Goal: Information Seeking & Learning: Learn about a topic

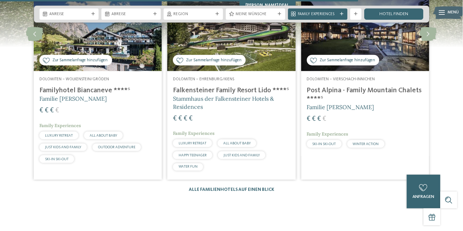
scroll to position [912, 0]
click at [241, 187] on link "Alle Familienhotels auf einen Blick" at bounding box center [231, 189] width 85 height 5
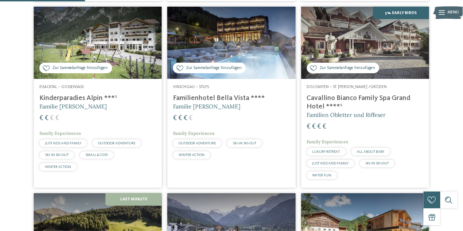
scroll to position [340, 0]
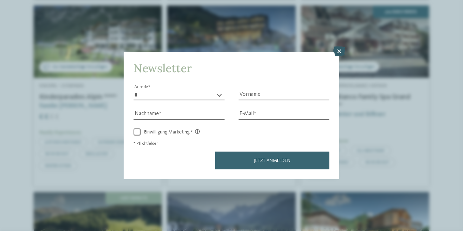
click at [342, 56] on icon at bounding box center [339, 51] width 12 height 10
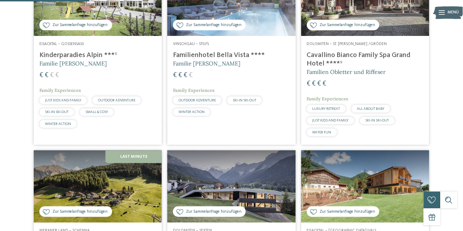
scroll to position [341, 0]
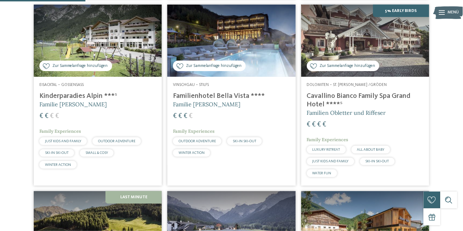
click at [378, 109] on h4 "Cavallino Bianco Family Spa Grand Hotel ****ˢ" at bounding box center [365, 100] width 117 height 17
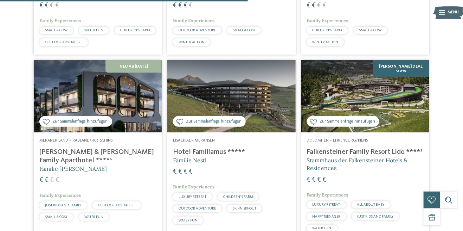
scroll to position [994, 0]
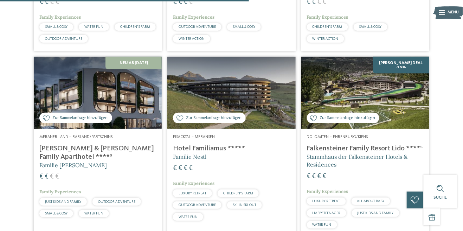
click at [401, 81] on img at bounding box center [365, 93] width 128 height 72
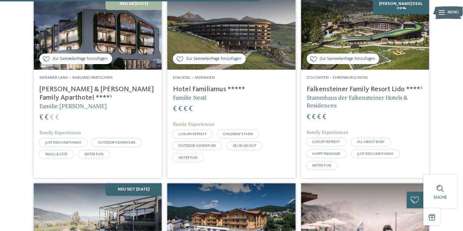
scroll to position [1050, 0]
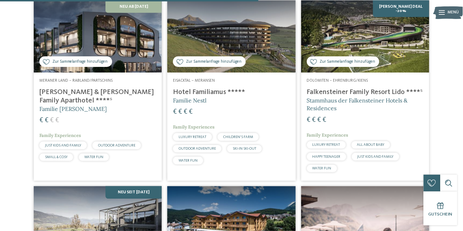
click at [219, 96] on h4 "Hotel Familiamus *****" at bounding box center [231, 92] width 117 height 8
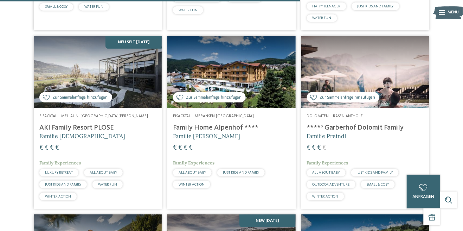
scroll to position [1201, 0]
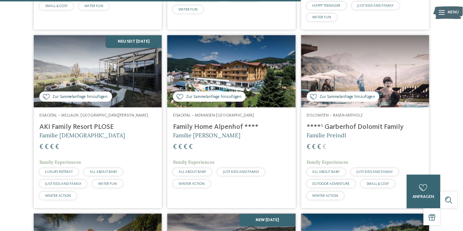
click at [404, 152] on div "€ € € €" at bounding box center [365, 146] width 117 height 9
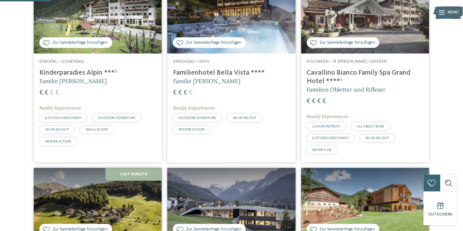
scroll to position [0, 0]
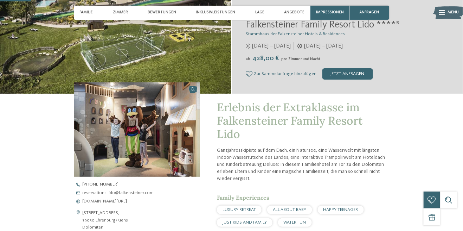
scroll to position [122, 0]
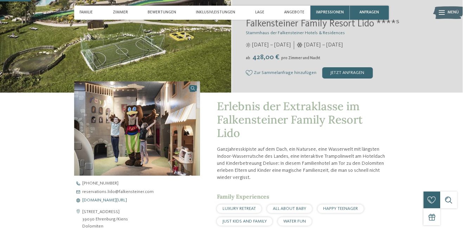
click at [122, 201] on span "www.falkensteiner.com/lido" at bounding box center [105, 200] width 45 height 5
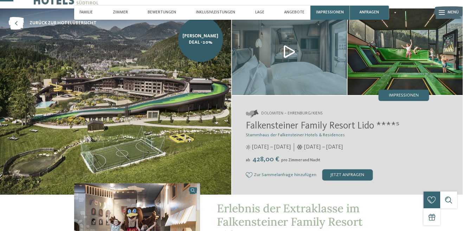
scroll to position [0, 0]
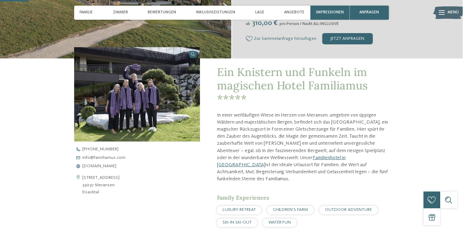
scroll to position [156, 0]
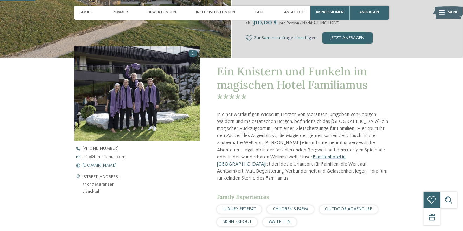
click at [117, 166] on span "www.familiamus.com" at bounding box center [100, 165] width 34 height 5
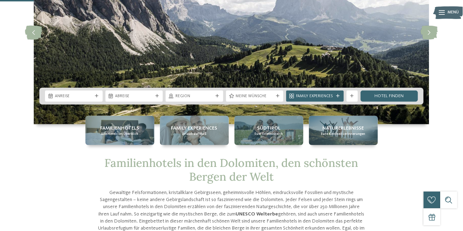
scroll to position [89, 0]
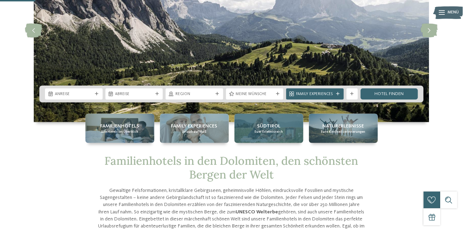
click at [280, 131] on span "Euer Erlebnisreich" at bounding box center [269, 131] width 28 height 5
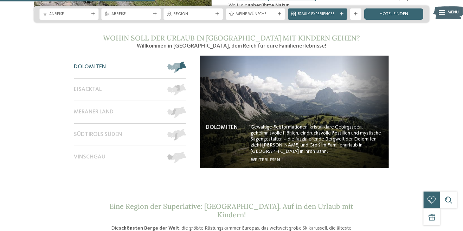
scroll to position [495, 0]
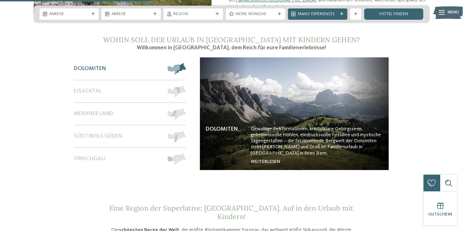
click at [186, 63] on span at bounding box center [186, 68] width 0 height 11
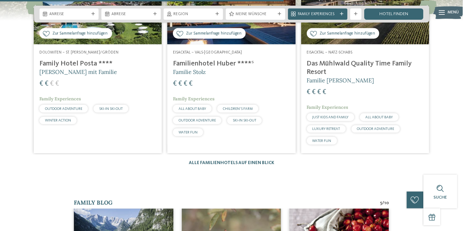
scroll to position [907, 0]
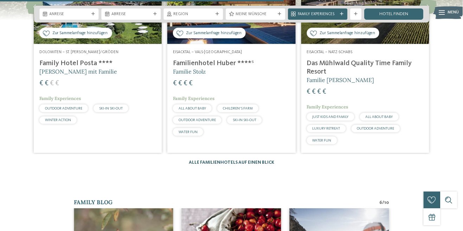
click at [266, 160] on link "Alle Familienhotels auf einen Blick" at bounding box center [231, 162] width 85 height 5
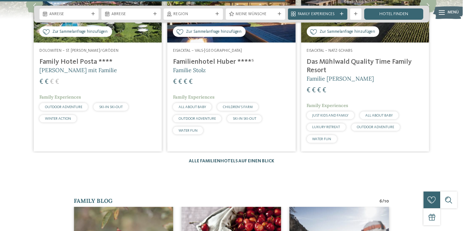
scroll to position [917, 0]
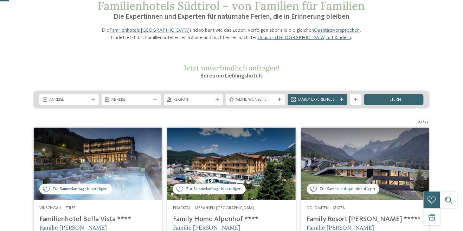
scroll to position [40, 0]
click at [279, 105] on div "Meine Wünsche" at bounding box center [255, 99] width 59 height 11
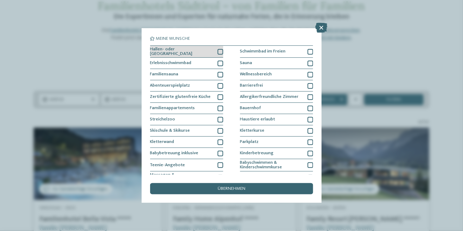
click at [221, 52] on div at bounding box center [221, 52] width 6 height 6
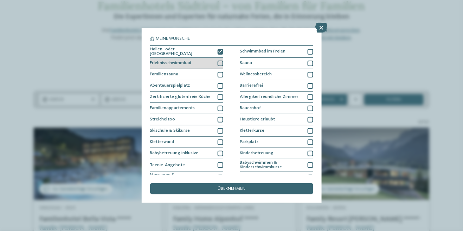
click at [223, 62] on div at bounding box center [221, 63] width 6 height 6
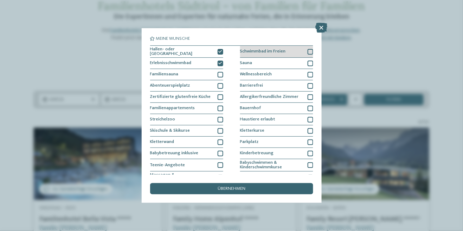
click at [309, 50] on div at bounding box center [311, 52] width 6 height 6
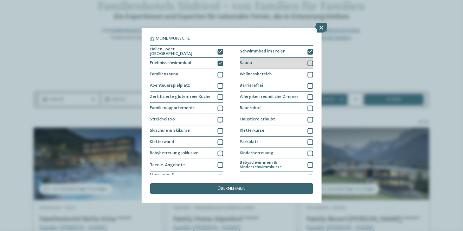
click at [310, 64] on div at bounding box center [311, 63] width 6 height 6
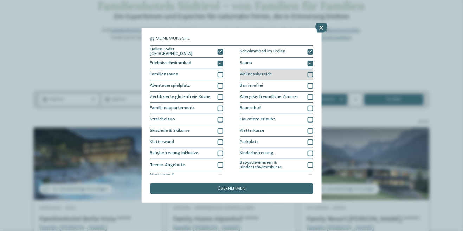
click at [311, 73] on div at bounding box center [311, 75] width 6 height 6
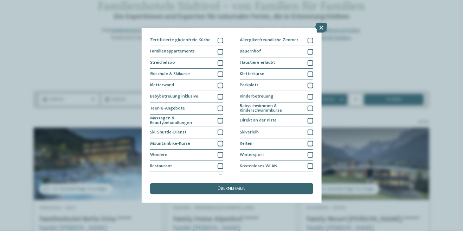
scroll to position [64, 0]
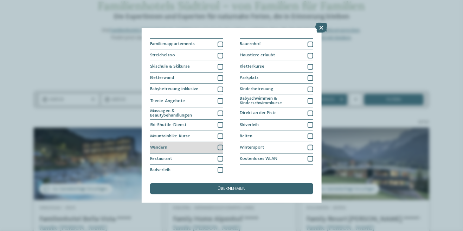
click at [222, 149] on div "Wandern" at bounding box center [186, 147] width 73 height 11
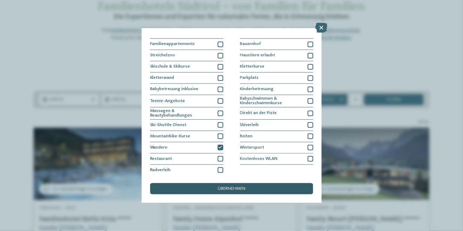
click at [297, 193] on div "übernehmen" at bounding box center [231, 188] width 163 height 11
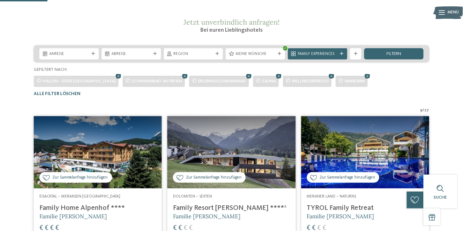
scroll to position [90, 0]
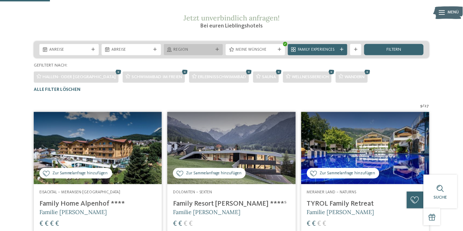
click at [219, 51] on icon at bounding box center [218, 50] width 4 height 4
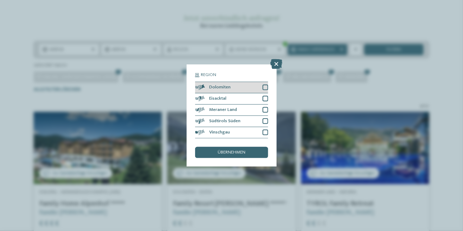
click at [266, 87] on div at bounding box center [266, 87] width 6 height 6
click at [256, 154] on div "übernehmen" at bounding box center [231, 152] width 73 height 11
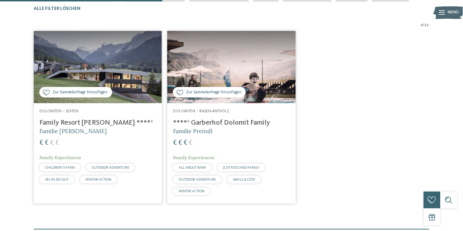
scroll to position [174, 0]
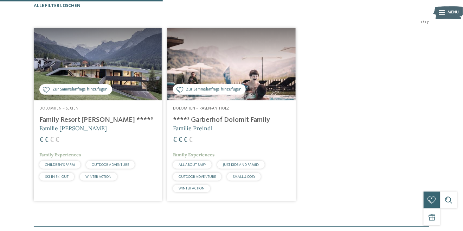
click at [262, 124] on h4 "****ˢ Garberhof Dolomit Family" at bounding box center [231, 120] width 117 height 8
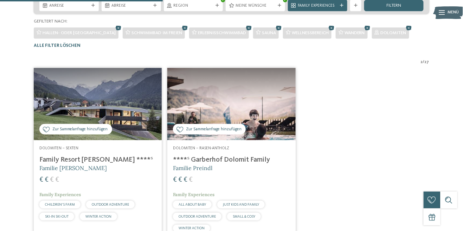
scroll to position [0, 0]
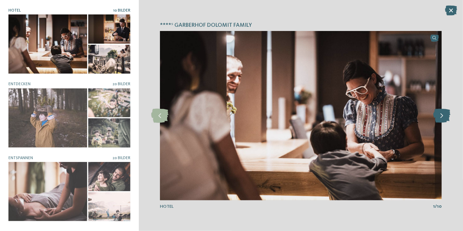
click at [441, 120] on icon at bounding box center [441, 116] width 17 height 14
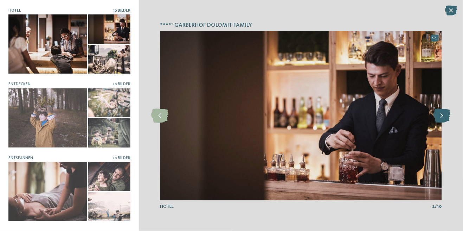
click at [449, 109] on icon at bounding box center [441, 116] width 17 height 14
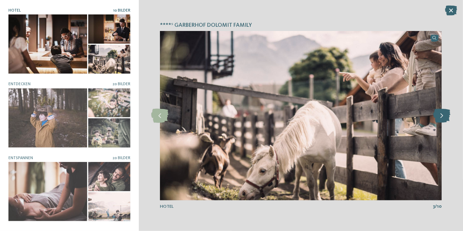
click at [446, 111] on icon at bounding box center [441, 116] width 17 height 14
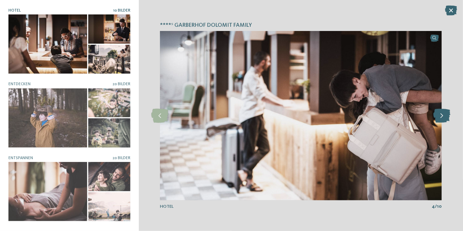
click at [445, 113] on icon at bounding box center [441, 116] width 17 height 14
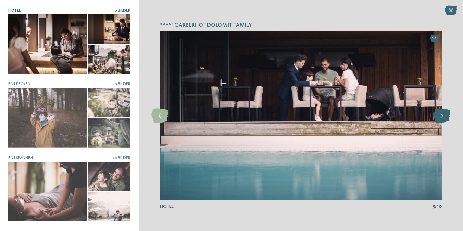
click at [444, 113] on icon at bounding box center [441, 116] width 17 height 14
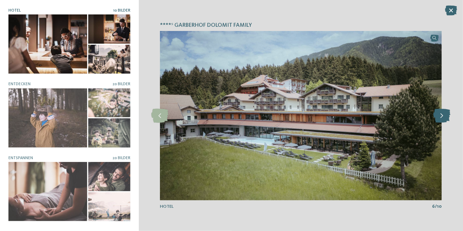
click at [447, 114] on icon at bounding box center [441, 116] width 17 height 14
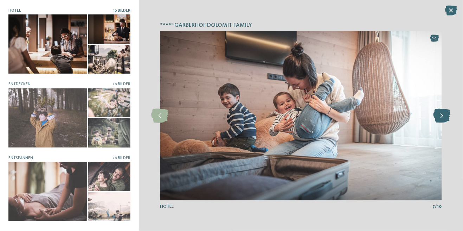
click at [443, 113] on icon at bounding box center [441, 116] width 17 height 14
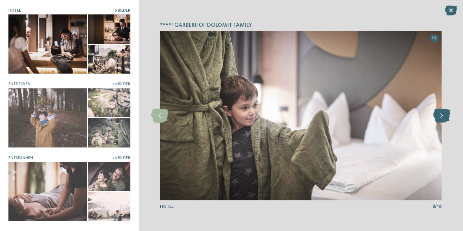
click at [444, 112] on icon at bounding box center [441, 116] width 17 height 14
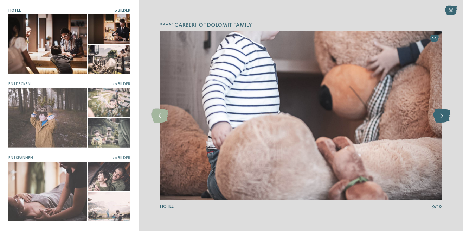
click at [442, 113] on icon at bounding box center [441, 116] width 17 height 14
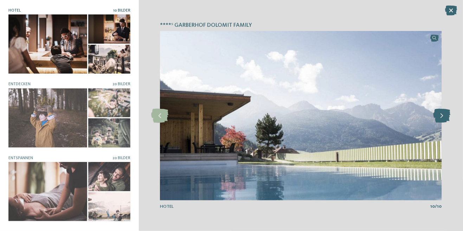
click at [442, 113] on icon at bounding box center [441, 116] width 17 height 14
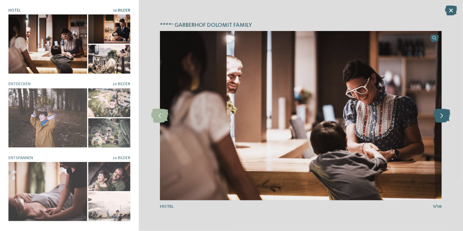
click at [442, 113] on icon at bounding box center [441, 116] width 17 height 14
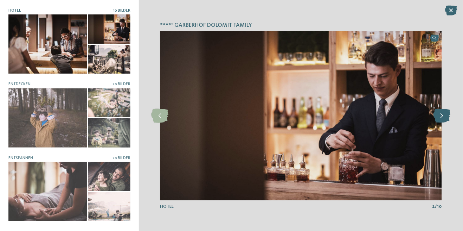
click at [442, 114] on icon at bounding box center [441, 116] width 17 height 14
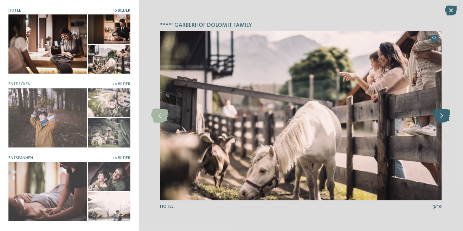
click at [442, 114] on icon at bounding box center [441, 116] width 17 height 14
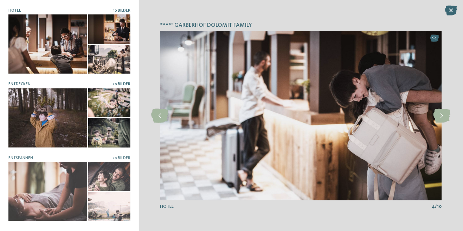
click at [49, 124] on div at bounding box center [47, 117] width 79 height 59
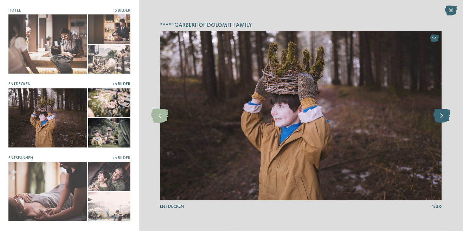
click at [441, 120] on icon at bounding box center [441, 116] width 17 height 14
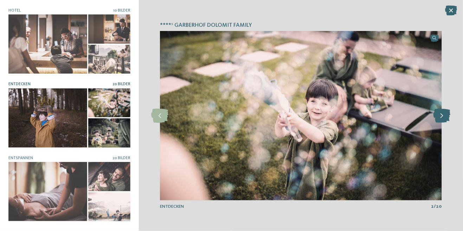
click at [442, 117] on icon at bounding box center [441, 116] width 17 height 14
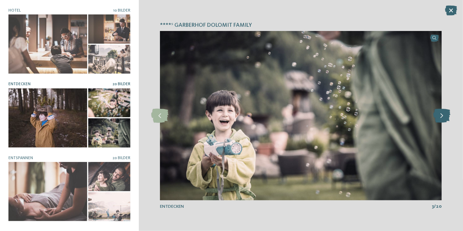
click at [443, 116] on icon at bounding box center [441, 116] width 17 height 14
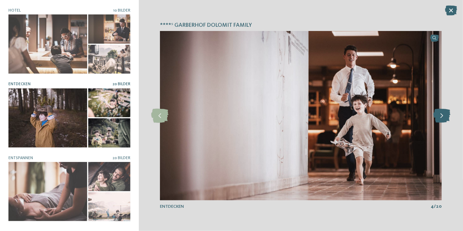
click at [446, 113] on icon at bounding box center [441, 116] width 17 height 14
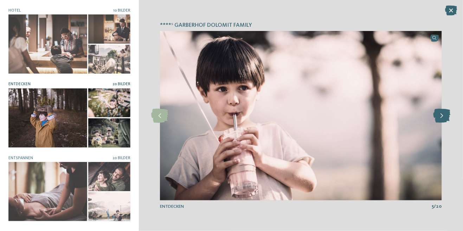
click at [444, 115] on icon at bounding box center [441, 116] width 17 height 14
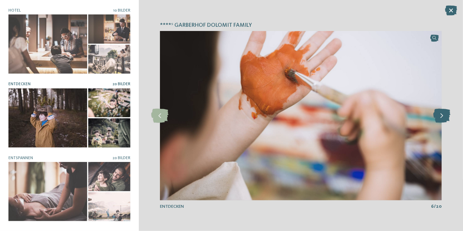
click at [443, 114] on icon at bounding box center [441, 116] width 17 height 14
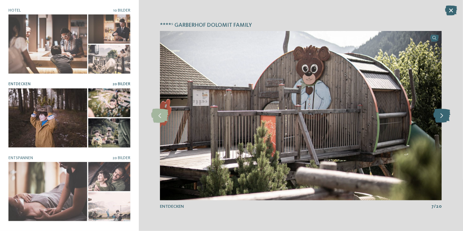
click at [443, 113] on icon at bounding box center [441, 116] width 17 height 14
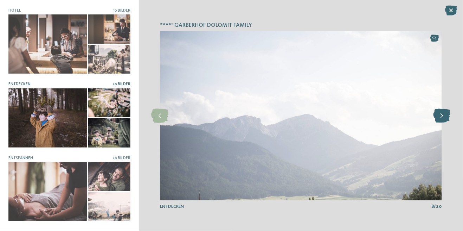
click at [440, 115] on icon at bounding box center [441, 116] width 17 height 14
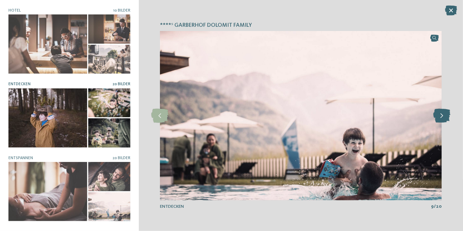
click at [441, 115] on icon at bounding box center [441, 116] width 17 height 14
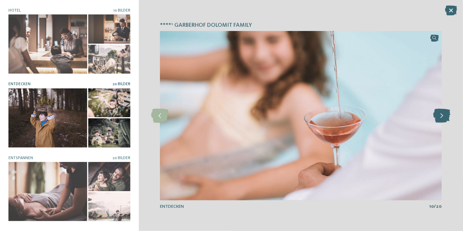
click at [438, 116] on icon at bounding box center [441, 116] width 17 height 14
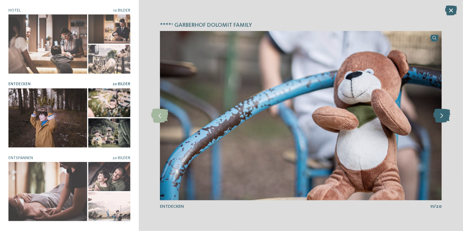
click at [438, 116] on icon at bounding box center [441, 116] width 17 height 14
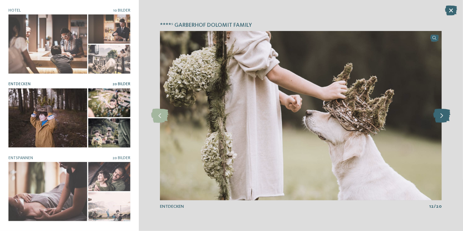
click at [442, 113] on icon at bounding box center [441, 116] width 17 height 14
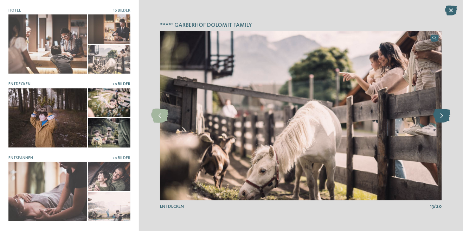
click at [440, 115] on icon at bounding box center [441, 116] width 17 height 14
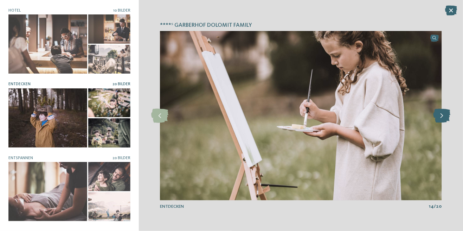
click at [440, 115] on icon at bounding box center [441, 116] width 17 height 14
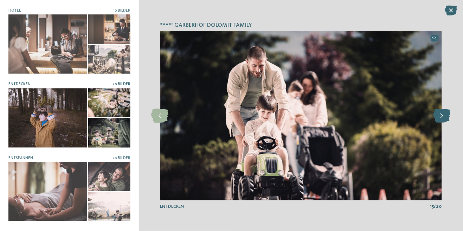
click at [440, 115] on icon at bounding box center [441, 116] width 17 height 14
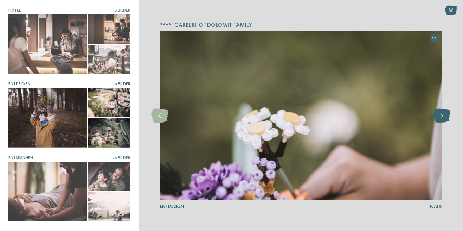
click at [440, 116] on icon at bounding box center [441, 116] width 17 height 14
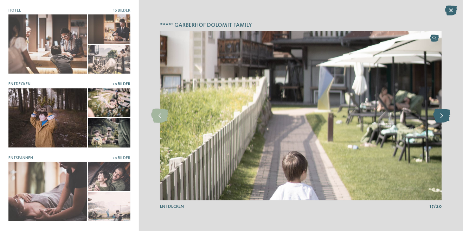
click at [439, 116] on icon at bounding box center [441, 116] width 17 height 14
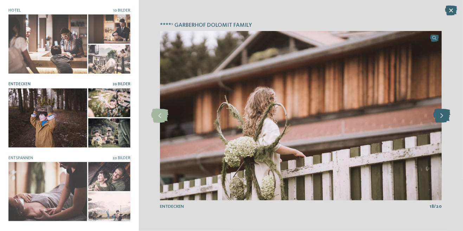
click at [439, 118] on icon at bounding box center [441, 116] width 17 height 14
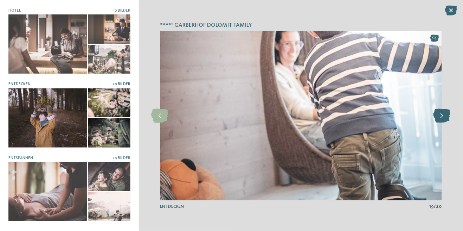
click at [439, 118] on icon at bounding box center [441, 116] width 17 height 14
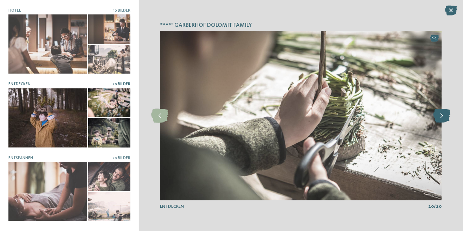
click at [440, 117] on icon at bounding box center [441, 116] width 17 height 14
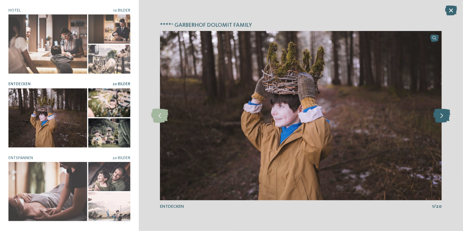
click at [439, 117] on icon at bounding box center [441, 116] width 17 height 14
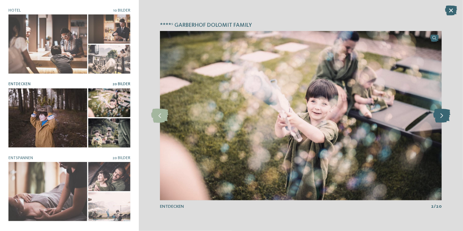
click at [441, 115] on icon at bounding box center [441, 116] width 17 height 14
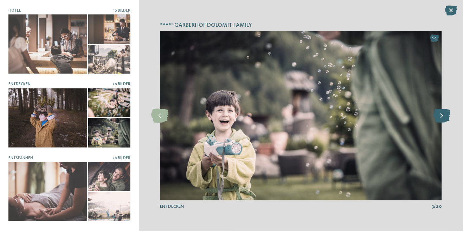
click at [439, 116] on icon at bounding box center [441, 116] width 17 height 14
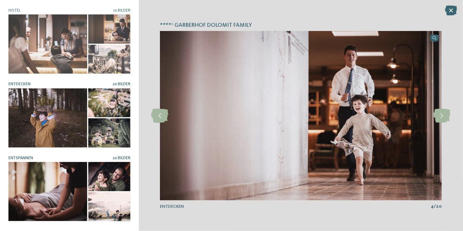
click at [40, 193] on div at bounding box center [47, 191] width 79 height 59
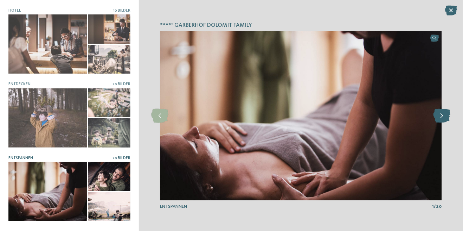
click at [437, 118] on icon at bounding box center [441, 116] width 17 height 14
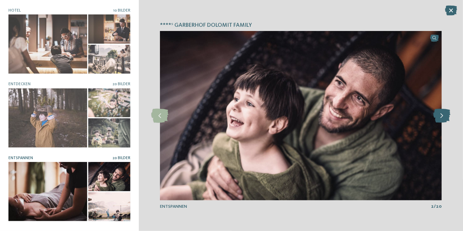
click at [438, 119] on icon at bounding box center [441, 116] width 17 height 14
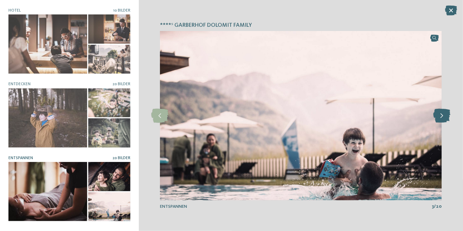
click at [438, 117] on icon at bounding box center [441, 116] width 17 height 14
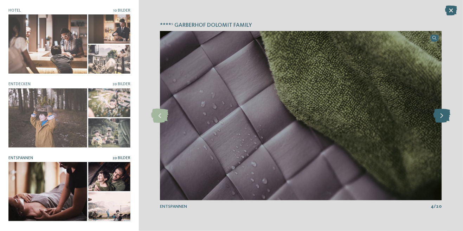
click at [439, 117] on icon at bounding box center [441, 116] width 17 height 14
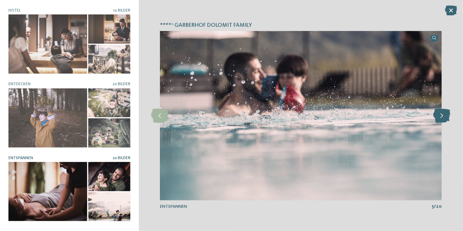
click at [440, 116] on icon at bounding box center [441, 116] width 17 height 14
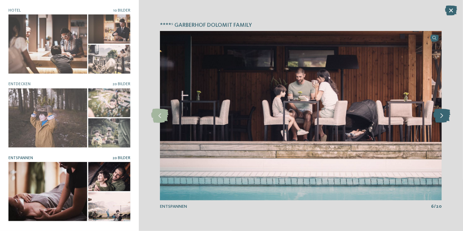
click at [439, 116] on icon at bounding box center [441, 116] width 17 height 14
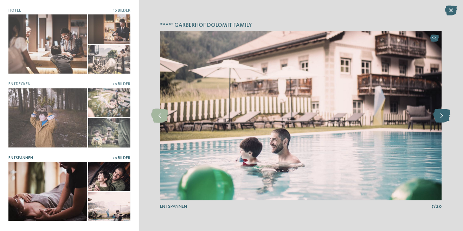
click at [437, 117] on icon at bounding box center [441, 116] width 17 height 14
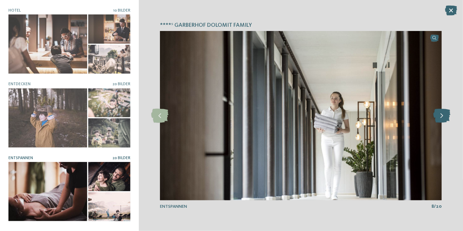
click at [440, 117] on icon at bounding box center [441, 116] width 17 height 14
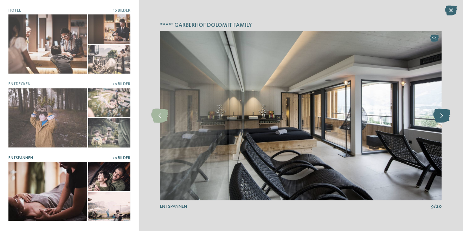
click at [440, 118] on icon at bounding box center [441, 116] width 17 height 14
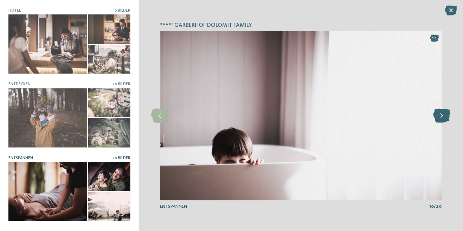
click at [441, 117] on icon at bounding box center [441, 116] width 17 height 14
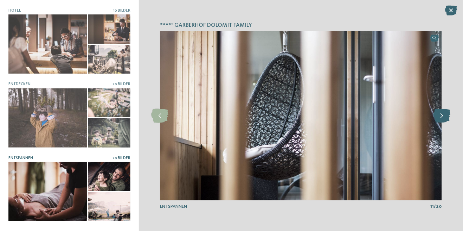
click at [440, 116] on icon at bounding box center [441, 116] width 17 height 14
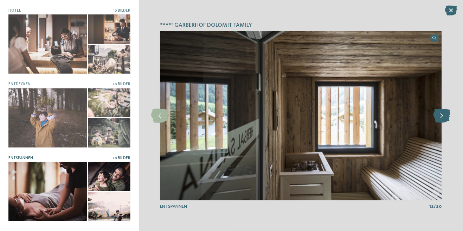
click at [441, 116] on icon at bounding box center [441, 116] width 17 height 14
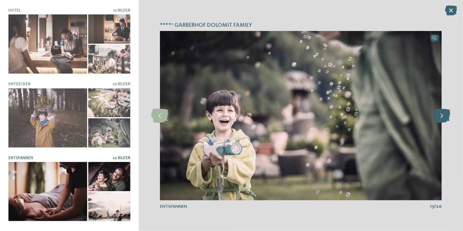
click at [440, 116] on icon at bounding box center [441, 116] width 17 height 14
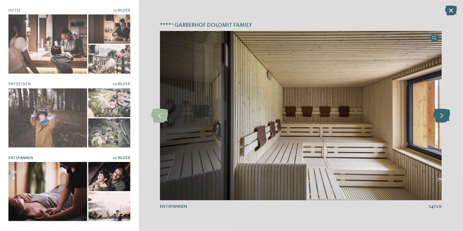
click at [444, 115] on icon at bounding box center [441, 116] width 17 height 14
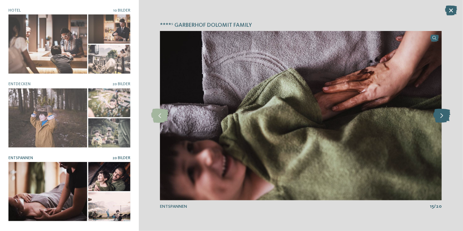
click at [443, 114] on icon at bounding box center [441, 116] width 17 height 14
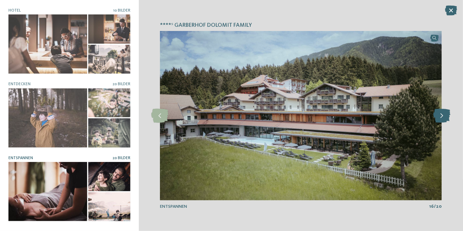
click at [443, 114] on icon at bounding box center [441, 116] width 17 height 14
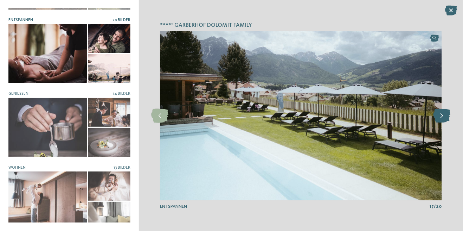
scroll to position [143, 0]
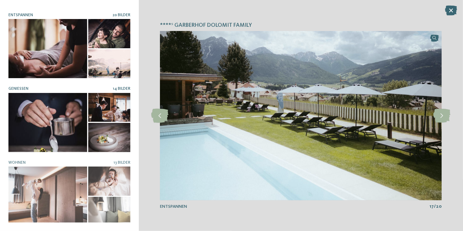
click at [59, 122] on div at bounding box center [47, 122] width 79 height 59
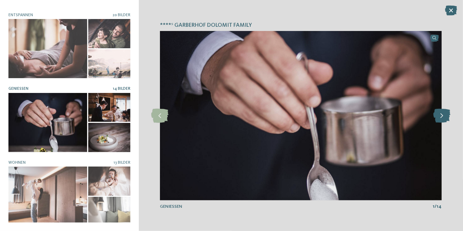
click at [442, 121] on icon at bounding box center [441, 116] width 17 height 14
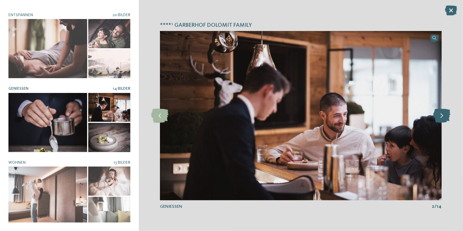
click at [444, 117] on icon at bounding box center [441, 116] width 17 height 14
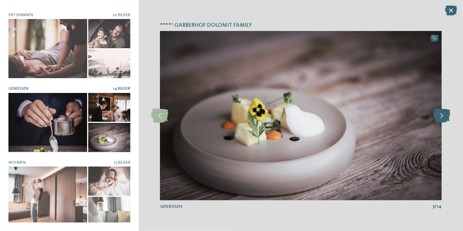
click at [442, 117] on icon at bounding box center [441, 116] width 17 height 14
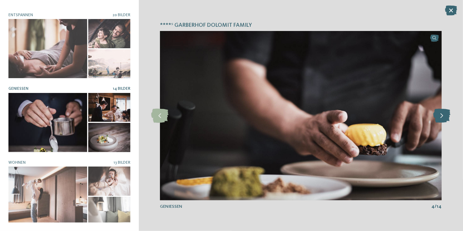
click at [442, 116] on icon at bounding box center [441, 116] width 17 height 14
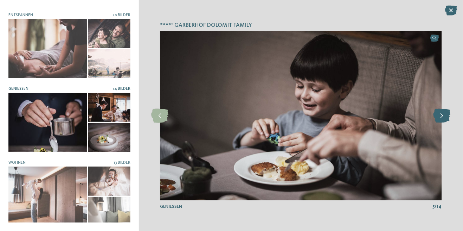
click at [443, 116] on icon at bounding box center [441, 116] width 17 height 14
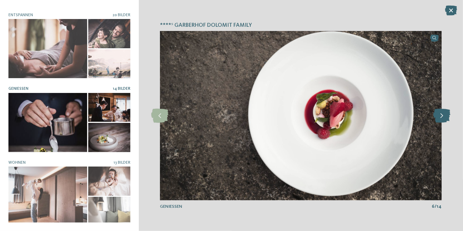
click at [441, 117] on icon at bounding box center [441, 116] width 17 height 14
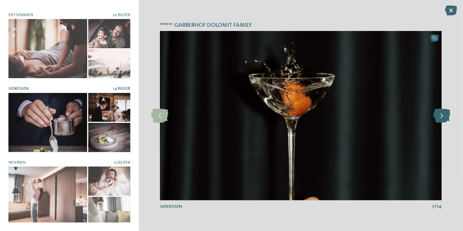
click at [440, 118] on icon at bounding box center [441, 116] width 17 height 14
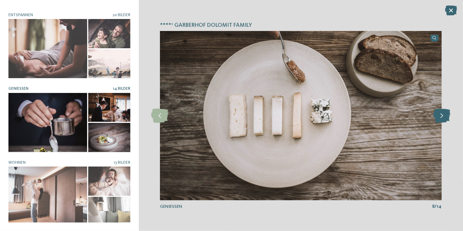
click at [442, 117] on icon at bounding box center [441, 116] width 17 height 14
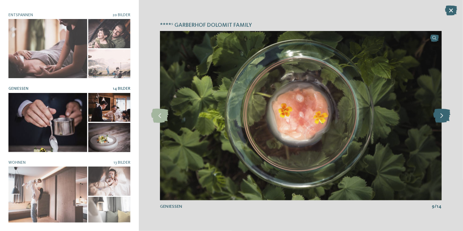
click at [442, 117] on icon at bounding box center [441, 116] width 17 height 14
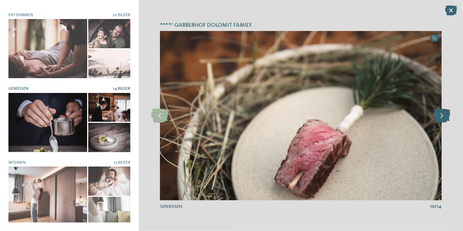
click at [441, 117] on icon at bounding box center [441, 116] width 17 height 14
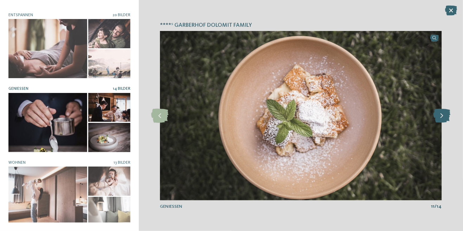
click at [446, 114] on icon at bounding box center [441, 116] width 17 height 14
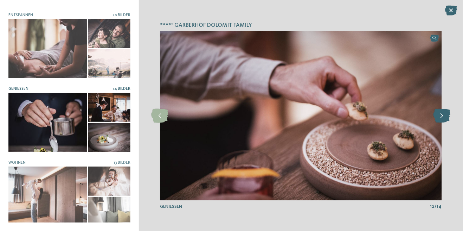
click at [443, 116] on icon at bounding box center [441, 116] width 17 height 14
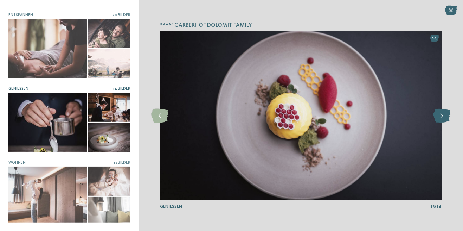
click at [443, 116] on icon at bounding box center [441, 116] width 17 height 14
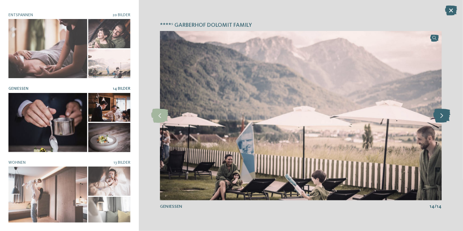
click at [442, 116] on icon at bounding box center [441, 116] width 17 height 14
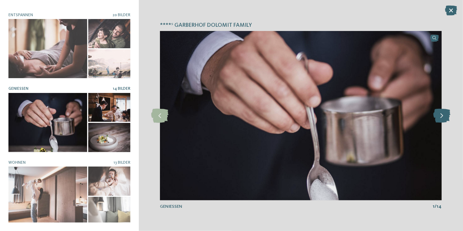
click at [444, 115] on icon at bounding box center [441, 116] width 17 height 14
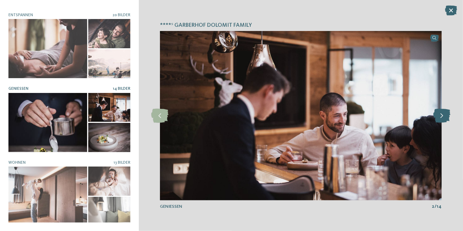
click at [443, 115] on icon at bounding box center [441, 116] width 17 height 14
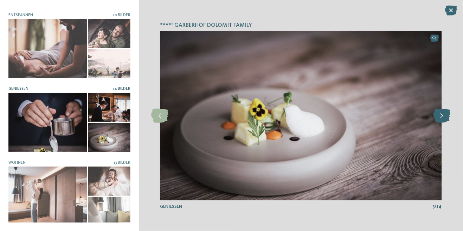
click at [443, 115] on icon at bounding box center [441, 116] width 17 height 14
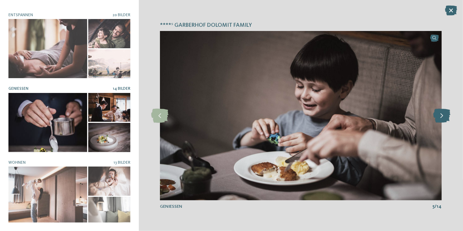
click at [444, 115] on icon at bounding box center [441, 116] width 17 height 14
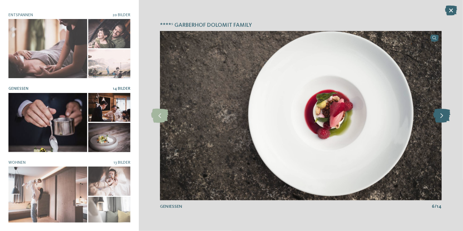
scroll to position [146, 0]
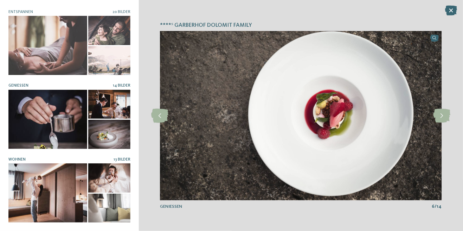
click at [50, 191] on div at bounding box center [47, 192] width 79 height 59
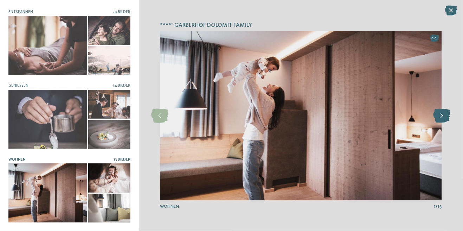
click at [444, 114] on icon at bounding box center [441, 116] width 17 height 14
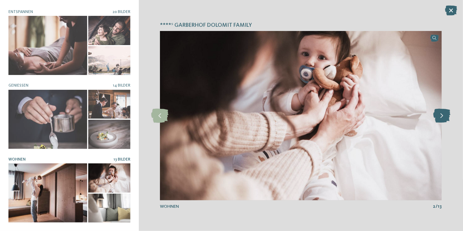
click at [444, 115] on icon at bounding box center [441, 116] width 17 height 14
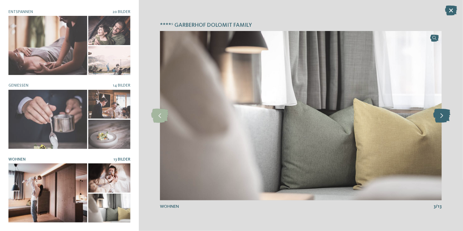
click at [444, 115] on icon at bounding box center [441, 116] width 17 height 14
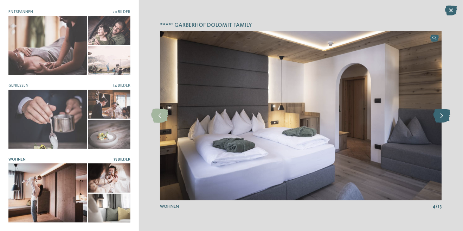
click at [444, 115] on icon at bounding box center [441, 116] width 17 height 14
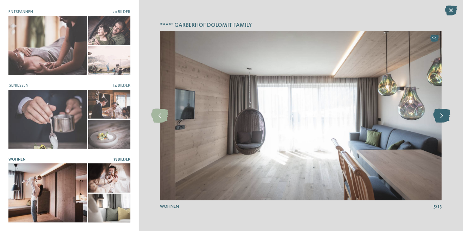
click at [443, 115] on icon at bounding box center [441, 116] width 17 height 14
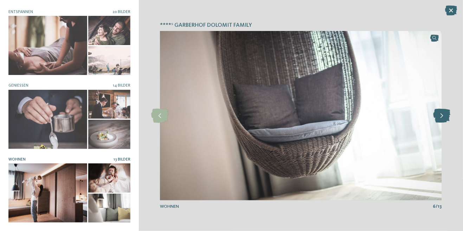
click at [442, 115] on icon at bounding box center [441, 116] width 17 height 14
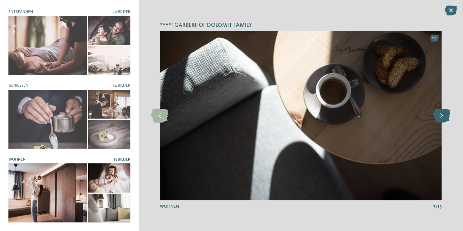
click at [441, 116] on icon at bounding box center [441, 116] width 17 height 14
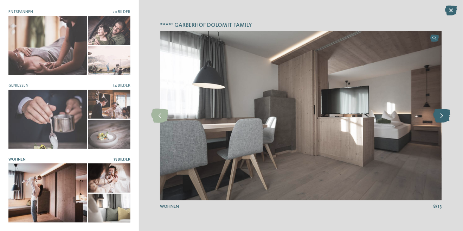
click at [440, 115] on icon at bounding box center [441, 116] width 17 height 14
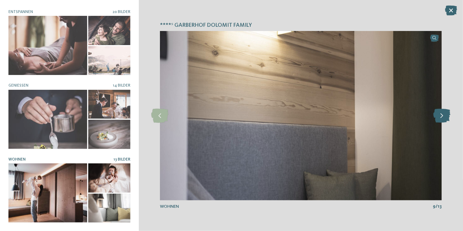
click at [439, 117] on icon at bounding box center [441, 116] width 17 height 14
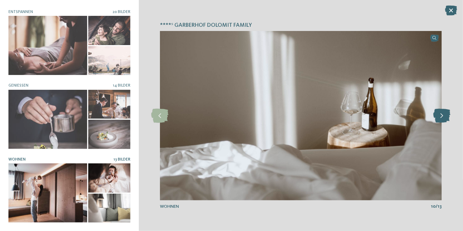
click at [438, 116] on icon at bounding box center [441, 116] width 17 height 14
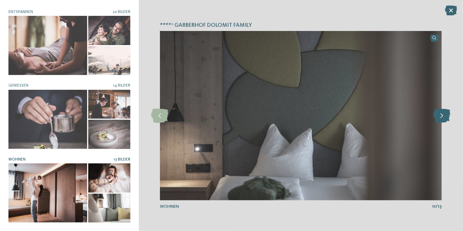
click at [439, 115] on icon at bounding box center [441, 116] width 17 height 14
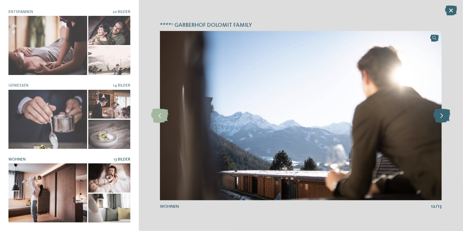
click at [440, 116] on icon at bounding box center [441, 116] width 17 height 14
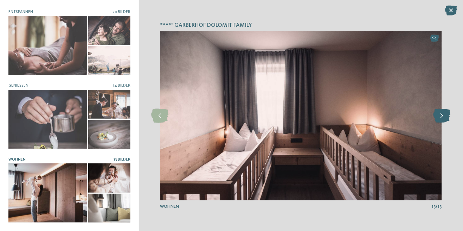
click at [444, 115] on icon at bounding box center [441, 116] width 17 height 14
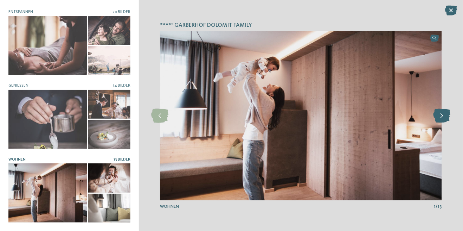
click at [440, 115] on icon at bounding box center [441, 116] width 17 height 14
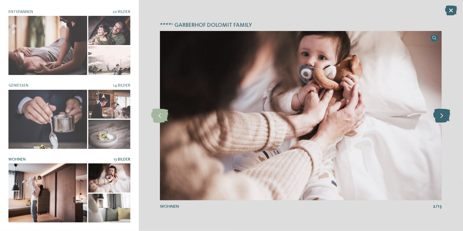
click at [442, 114] on icon at bounding box center [441, 116] width 17 height 14
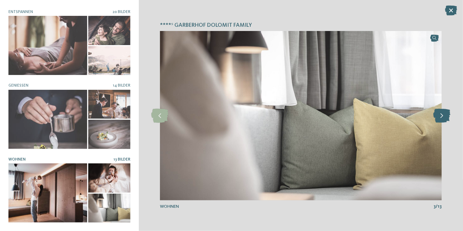
click at [441, 114] on icon at bounding box center [441, 116] width 17 height 14
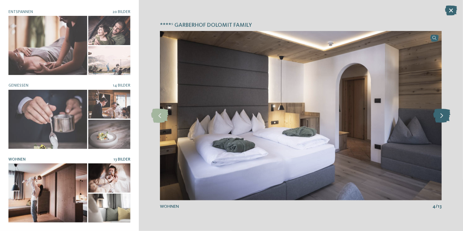
click at [444, 112] on icon at bounding box center [441, 116] width 17 height 14
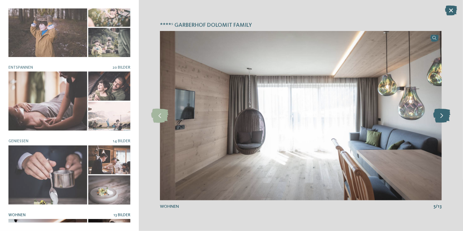
scroll to position [0, 0]
